Goal: Task Accomplishment & Management: Manage account settings

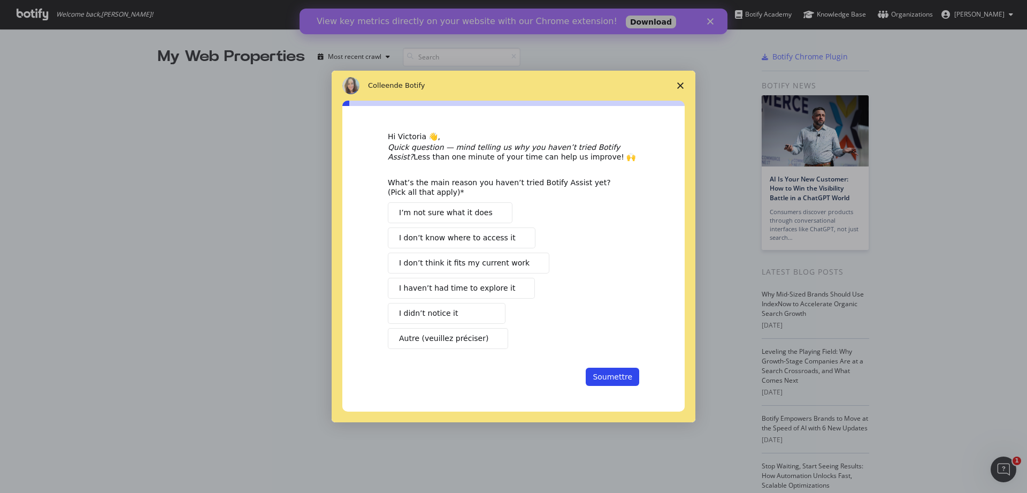
drag, startPoint x: 681, startPoint y: 83, endPoint x: 705, endPoint y: 45, distance: 45.0
click at [705, 45] on div "Colleen de Botify Hi Victoria 👋, Quick question — mind telling us why you haven…" at bounding box center [513, 246] width 1027 height 493
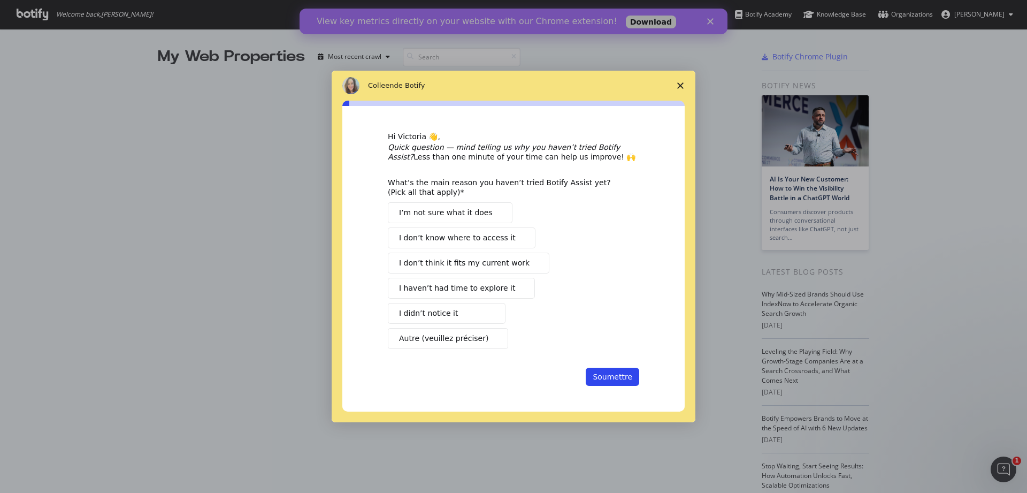
click at [705, 49] on div "Intercom Messenger" at bounding box center [513, 246] width 1027 height 493
click at [680, 83] on icon "Fermer l'enquête" at bounding box center [680, 85] width 6 height 6
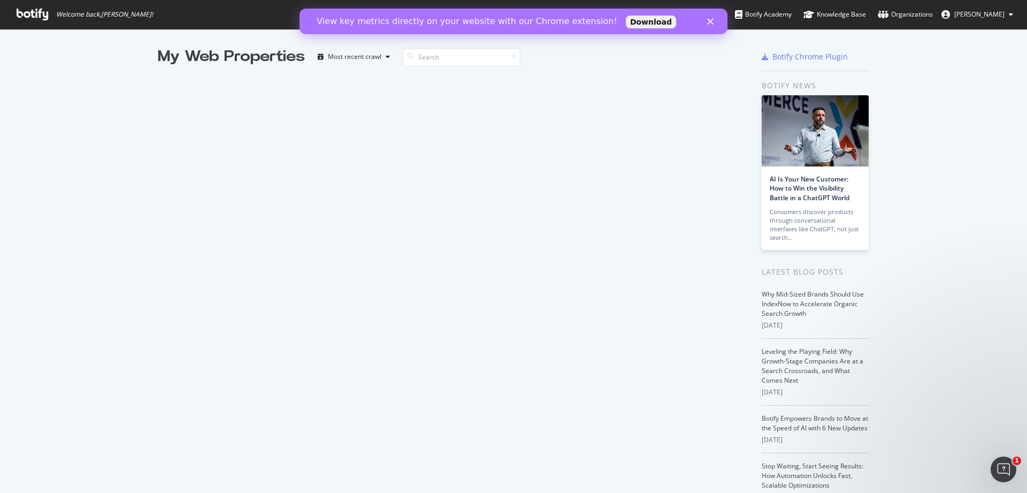
click at [1006, 13] on button "Victoria Tagg" at bounding box center [977, 14] width 89 height 17
click at [973, 82] on span "Log Out" at bounding box center [968, 83] width 23 height 9
